Goal: Obtain resource: Download file/media

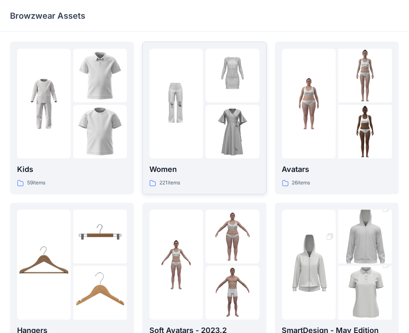
click at [220, 181] on div "221 items" at bounding box center [205, 183] width 110 height 9
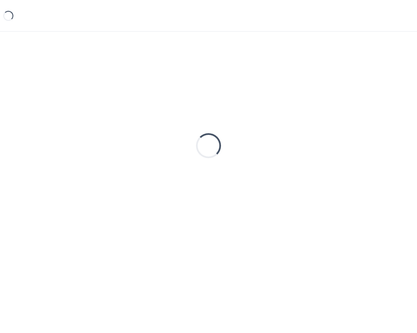
click at [220, 181] on div "Loading..." at bounding box center [208, 146] width 397 height 208
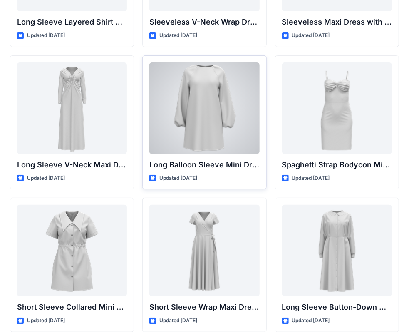
scroll to position [1296, 0]
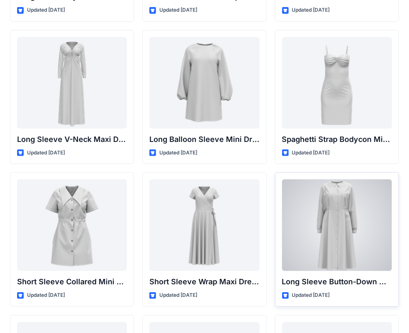
click at [339, 225] on div at bounding box center [337, 226] width 110 height 92
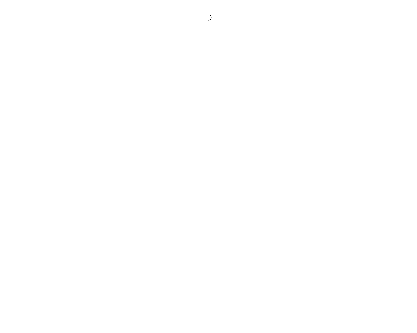
click at [339, 225] on div at bounding box center [208, 166] width 417 height 333
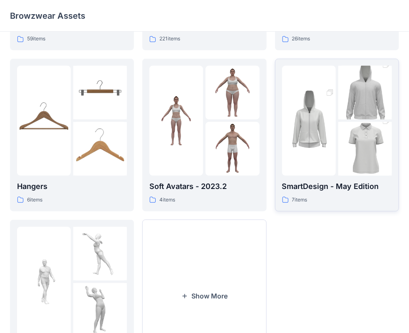
scroll to position [167, 0]
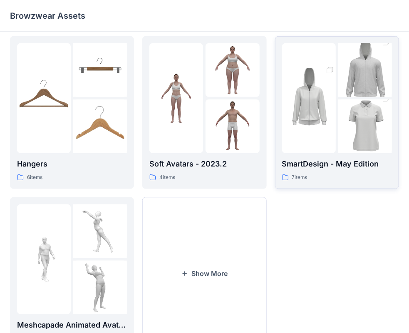
click at [332, 169] on p "SmartDesign - May Edition" at bounding box center [337, 164] width 110 height 12
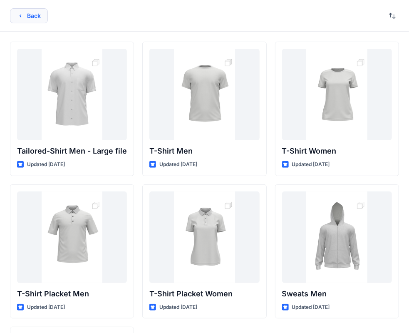
click at [27, 13] on button "Back" at bounding box center [29, 15] width 38 height 15
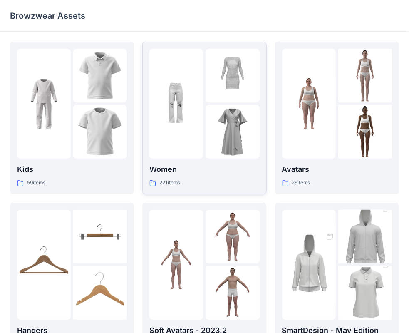
click at [208, 161] on div "Women 221 items" at bounding box center [205, 118] width 110 height 139
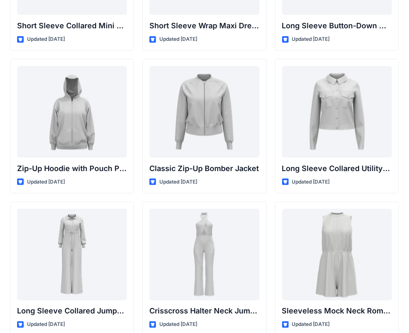
scroll to position [1506, 0]
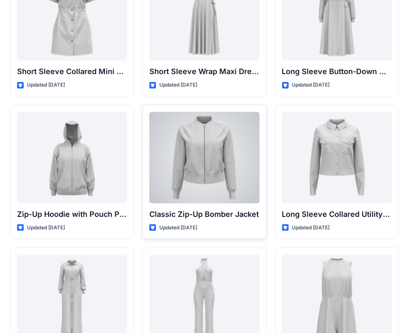
click at [222, 175] on div at bounding box center [205, 158] width 110 height 92
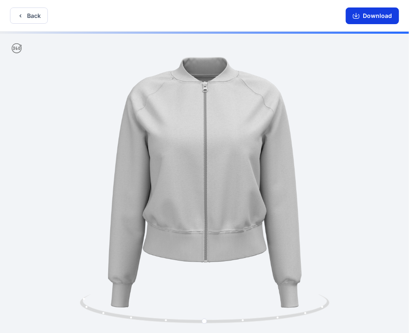
click at [380, 15] on button "Download" at bounding box center [372, 15] width 53 height 17
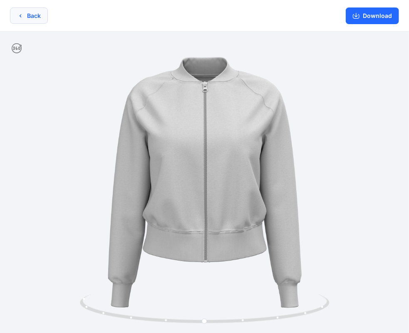
click at [29, 15] on button "Back" at bounding box center [29, 15] width 38 height 16
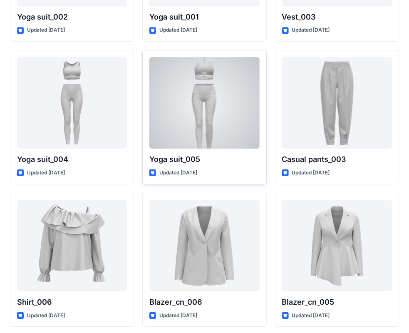
scroll to position [4707, 0]
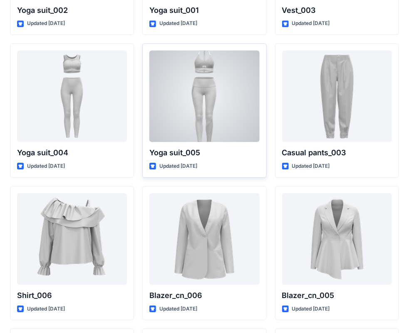
click at [203, 113] on div at bounding box center [205, 96] width 110 height 92
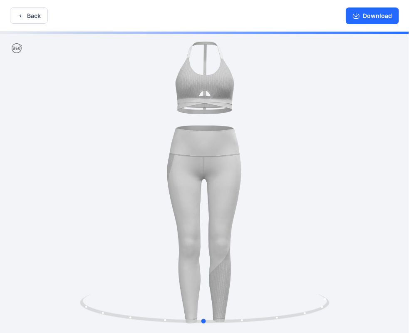
drag, startPoint x: 136, startPoint y: 175, endPoint x: 135, endPoint y: 180, distance: 5.1
click at [135, 178] on div at bounding box center [204, 183] width 409 height 303
click at [95, 235] on div at bounding box center [204, 183] width 409 height 303
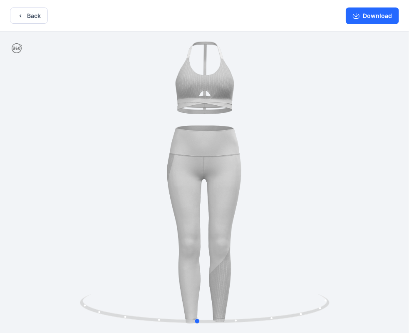
drag, startPoint x: 87, startPoint y: 305, endPoint x: 82, endPoint y: 291, distance: 15.6
click at [82, 291] on div at bounding box center [204, 183] width 409 height 303
click at [22, 16] on icon "button" at bounding box center [20, 15] width 7 height 7
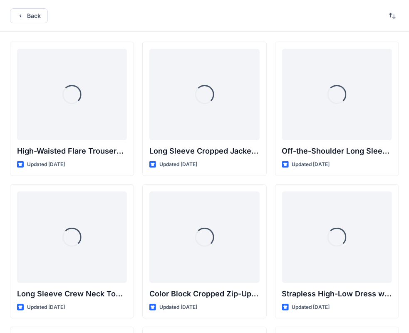
drag, startPoint x: 22, startPoint y: 16, endPoint x: 26, endPoint y: 17, distance: 4.9
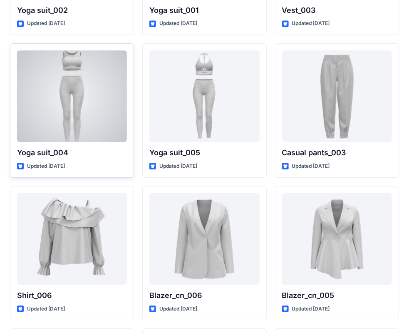
click at [87, 111] on div at bounding box center [72, 96] width 110 height 92
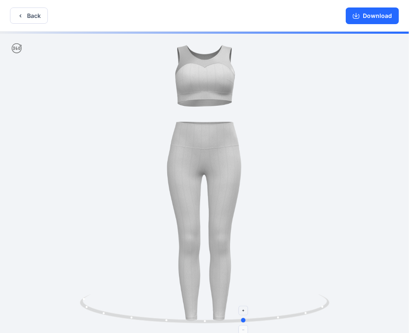
drag, startPoint x: 207, startPoint y: 322, endPoint x: 248, endPoint y: 320, distance: 41.3
click at [248, 320] on icon at bounding box center [206, 310] width 252 height 31
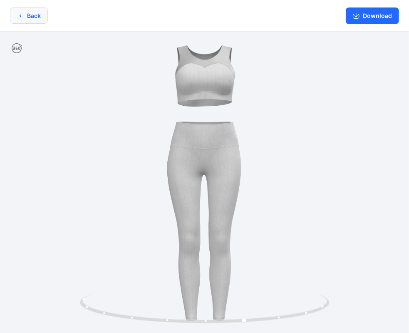
click at [25, 17] on button "Back" at bounding box center [29, 15] width 38 height 16
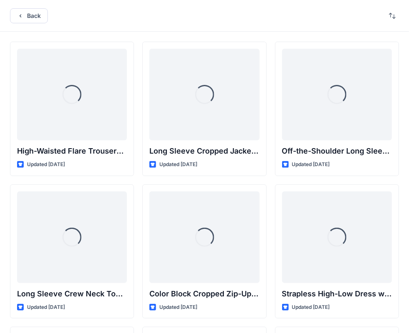
scroll to position [4707, 0]
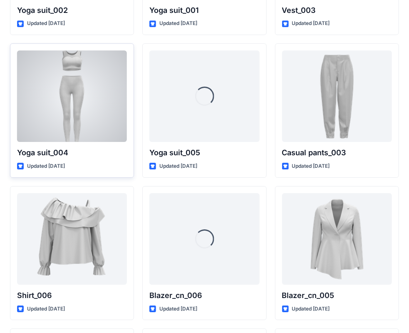
click at [80, 84] on div at bounding box center [72, 96] width 110 height 92
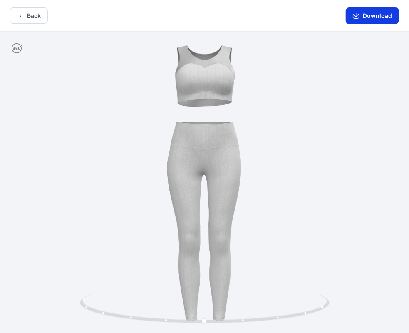
click at [369, 19] on button "Download" at bounding box center [372, 15] width 53 height 17
